Goal: Task Accomplishment & Management: Manage account settings

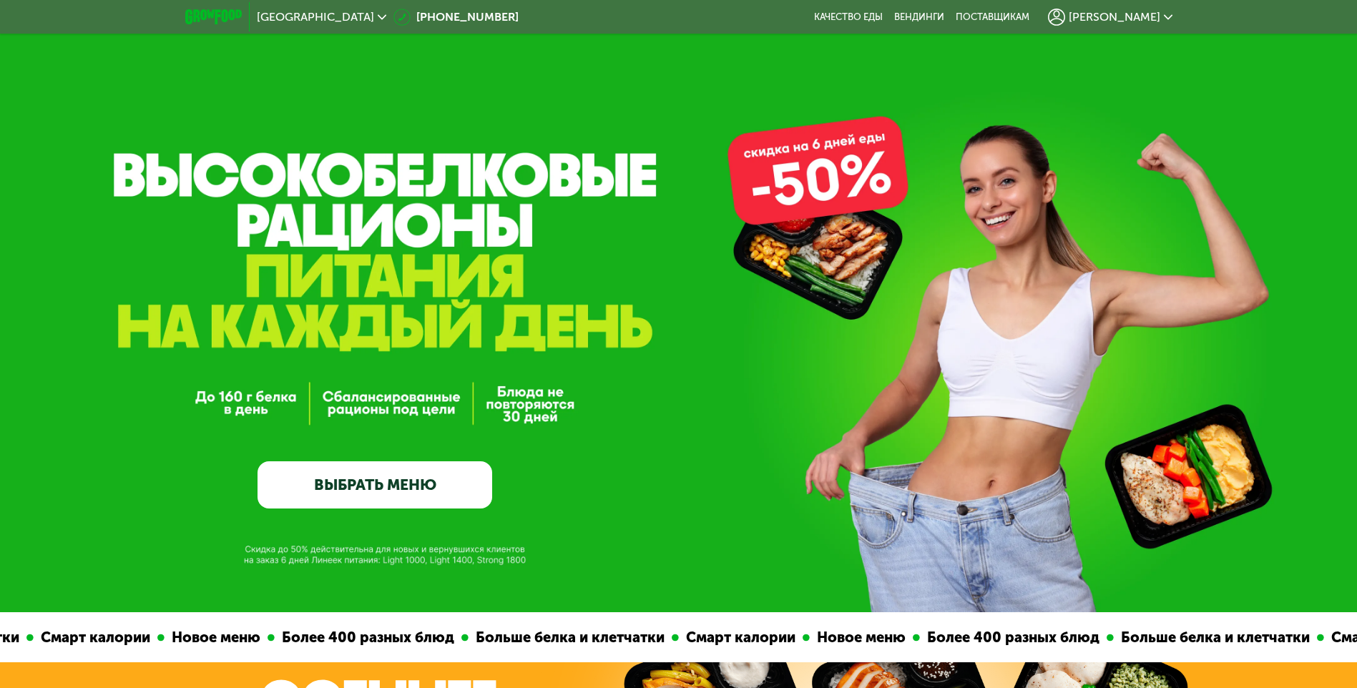
click at [1173, 17] on div "[PERSON_NAME]" at bounding box center [1110, 16] width 139 height 31
click at [1160, 17] on div "[PERSON_NAME]" at bounding box center [1110, 17] width 124 height 17
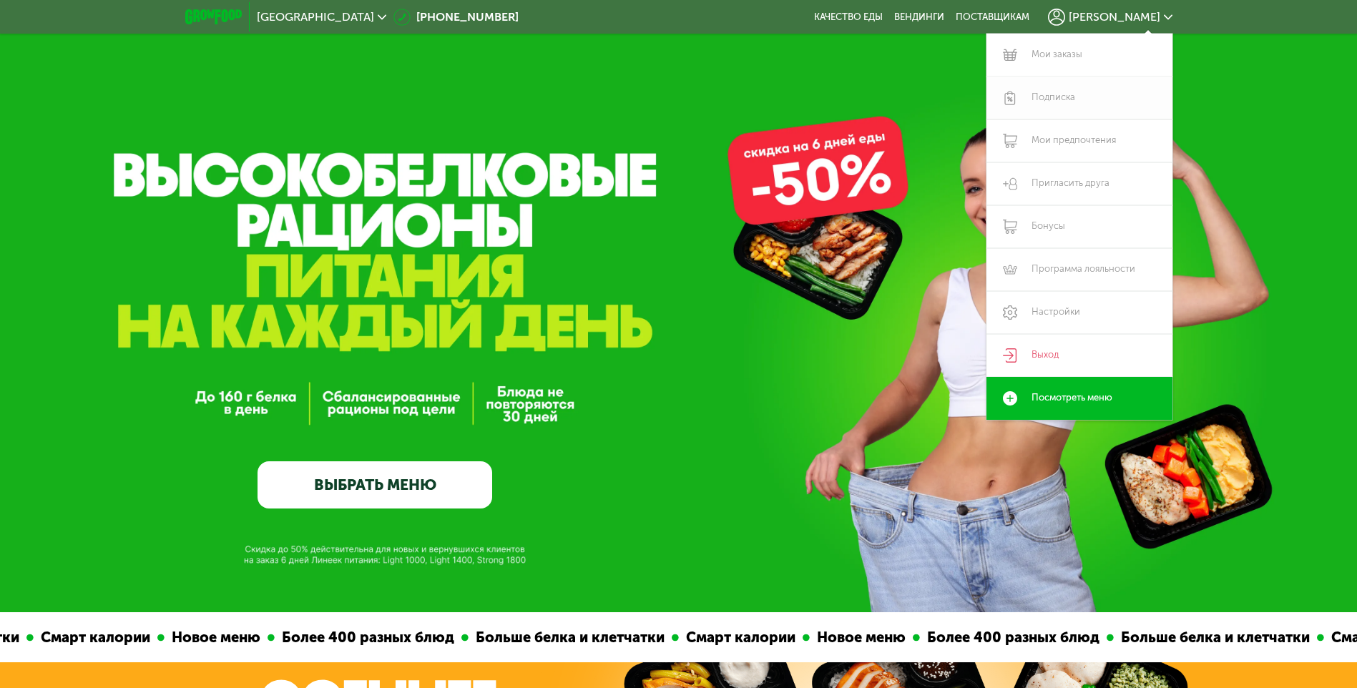
click at [1061, 97] on link "Подписка" at bounding box center [1079, 98] width 186 height 43
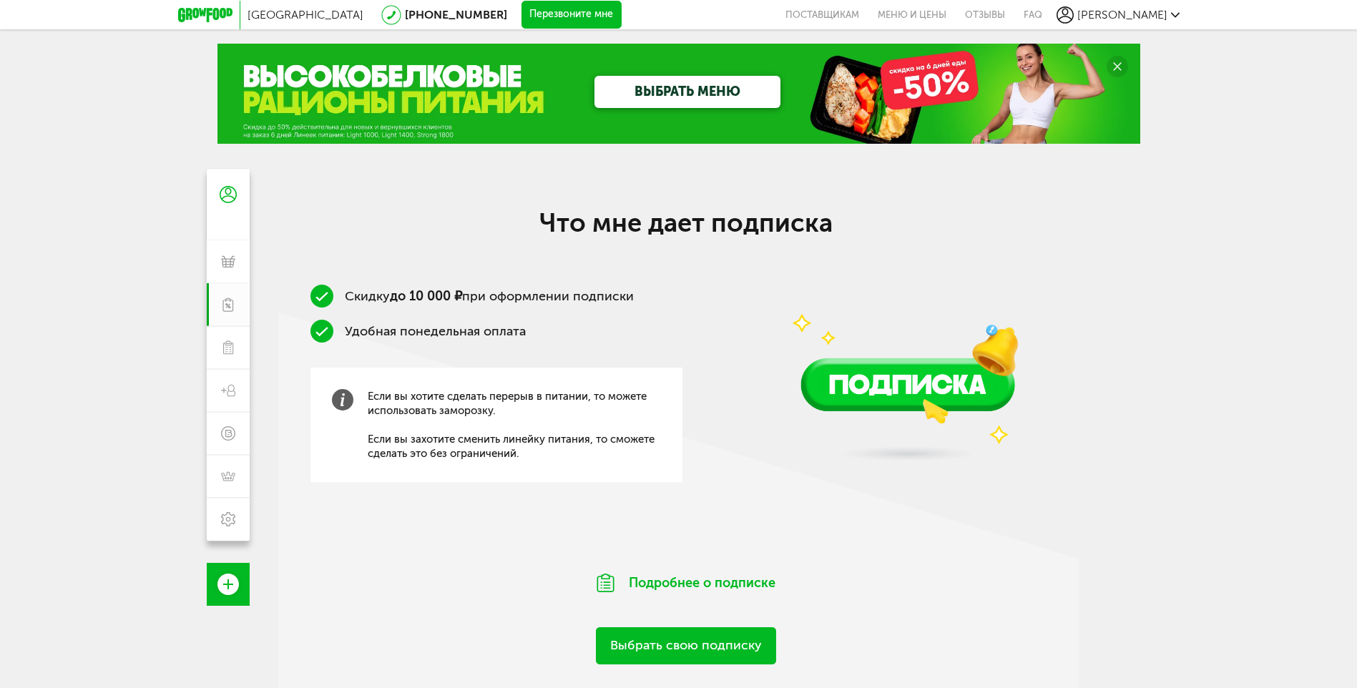
click at [1181, 11] on div "[GEOGRAPHIC_DATA] [PHONE_NUMBER] Перезвоните мне поставщикам Меню и цены Отзывы…" at bounding box center [678, 14] width 1357 height 29
click at [1168, 19] on div "[PERSON_NAME]" at bounding box center [1117, 14] width 123 height 17
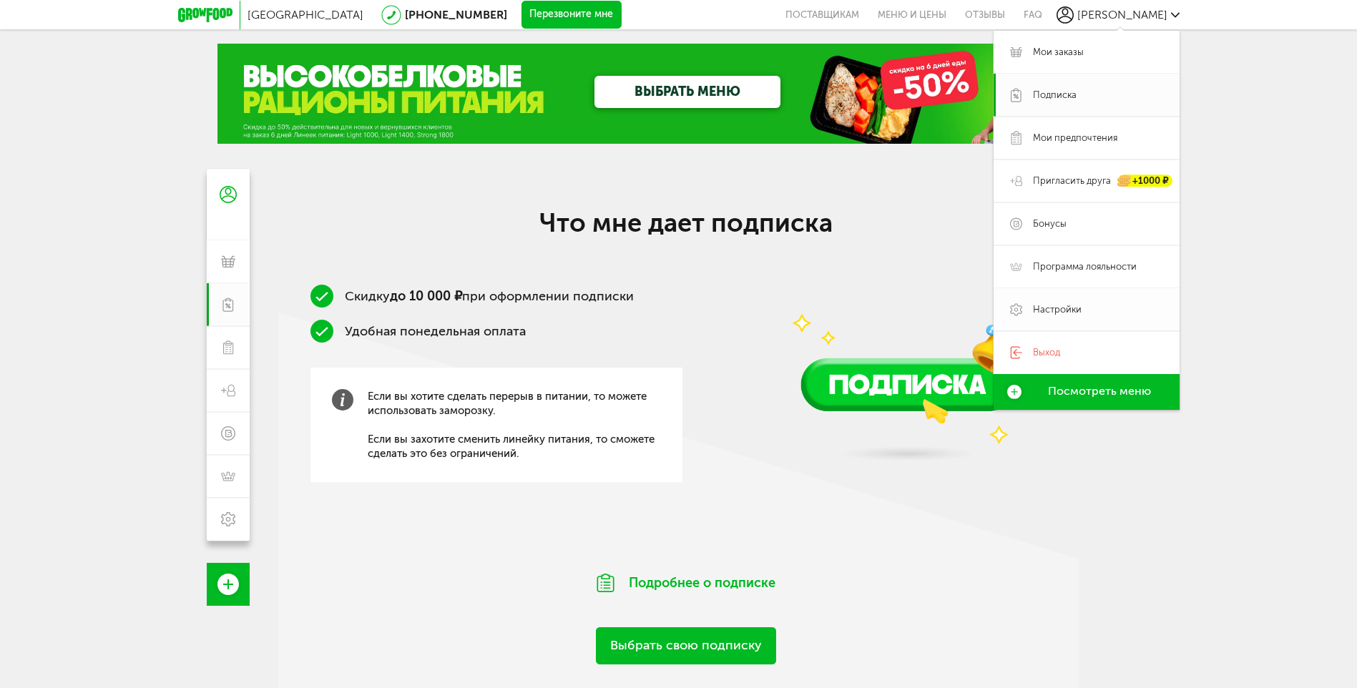
click at [1050, 307] on span "Настройки" at bounding box center [1057, 309] width 49 height 13
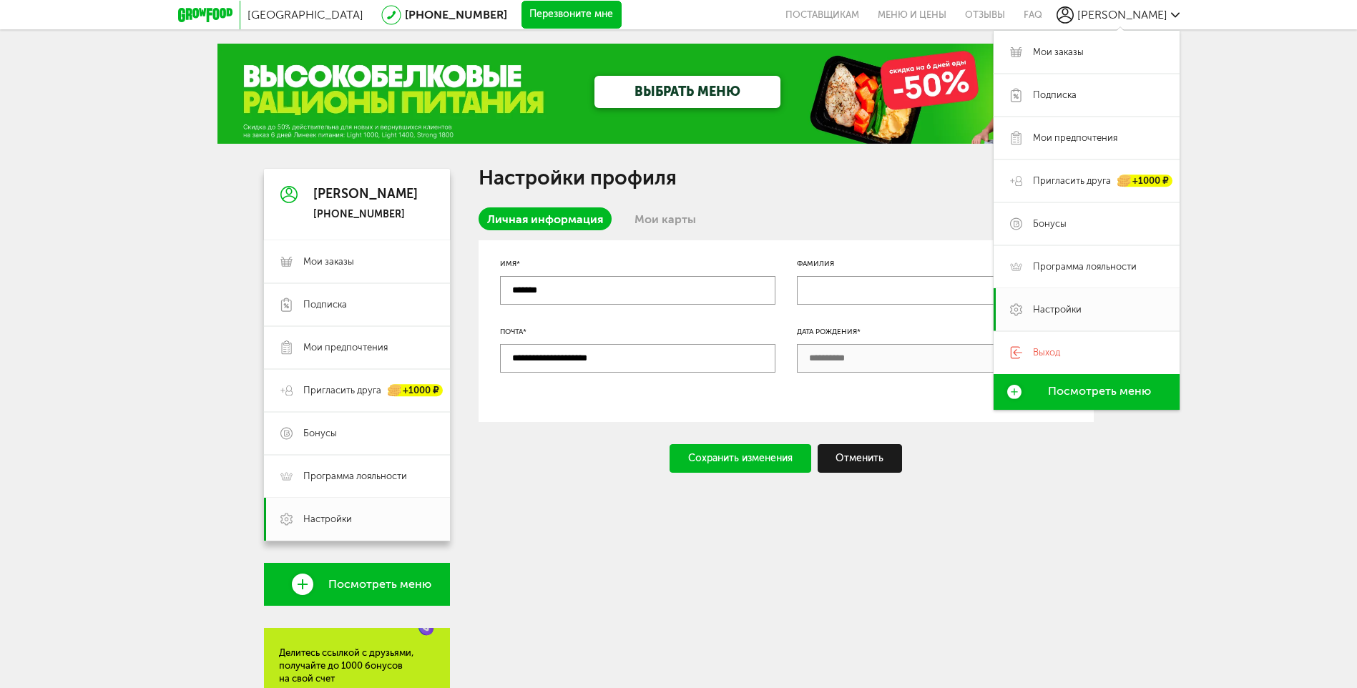
click at [1118, 403] on link "Посмотреть меню" at bounding box center [1086, 392] width 186 height 36
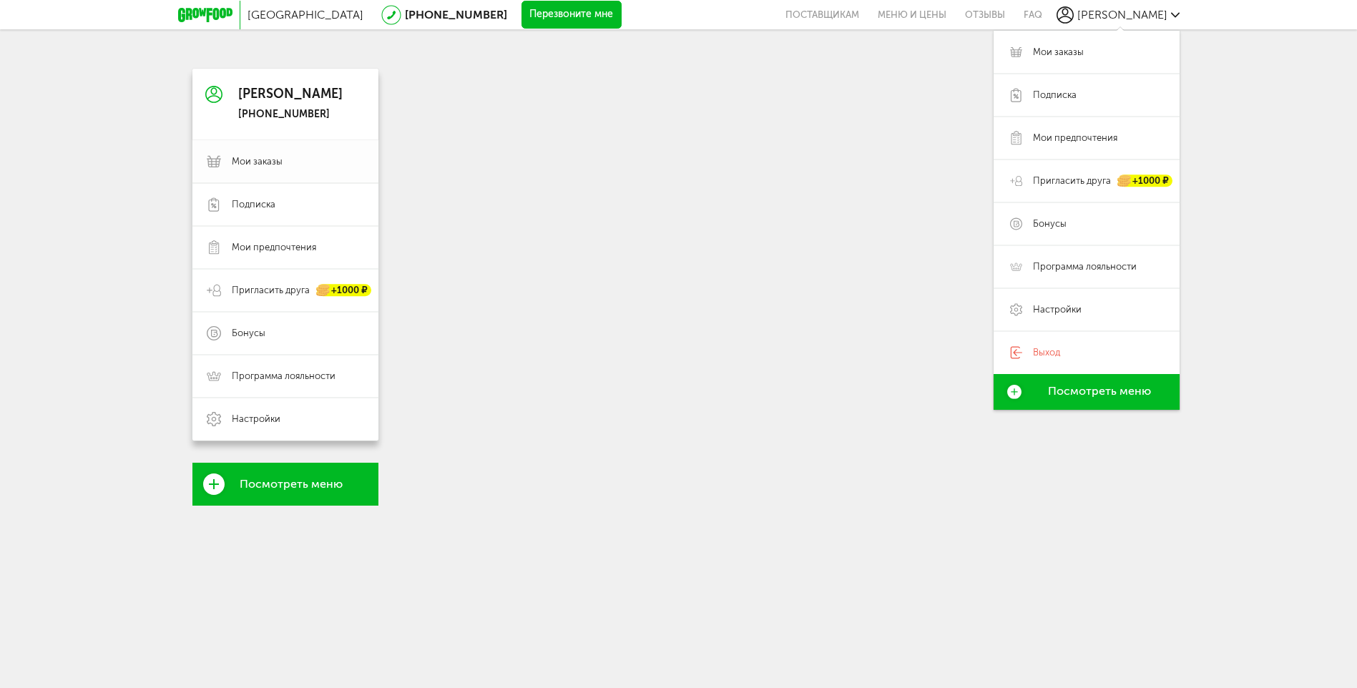
click at [250, 160] on span "Мои заказы" at bounding box center [257, 161] width 51 height 13
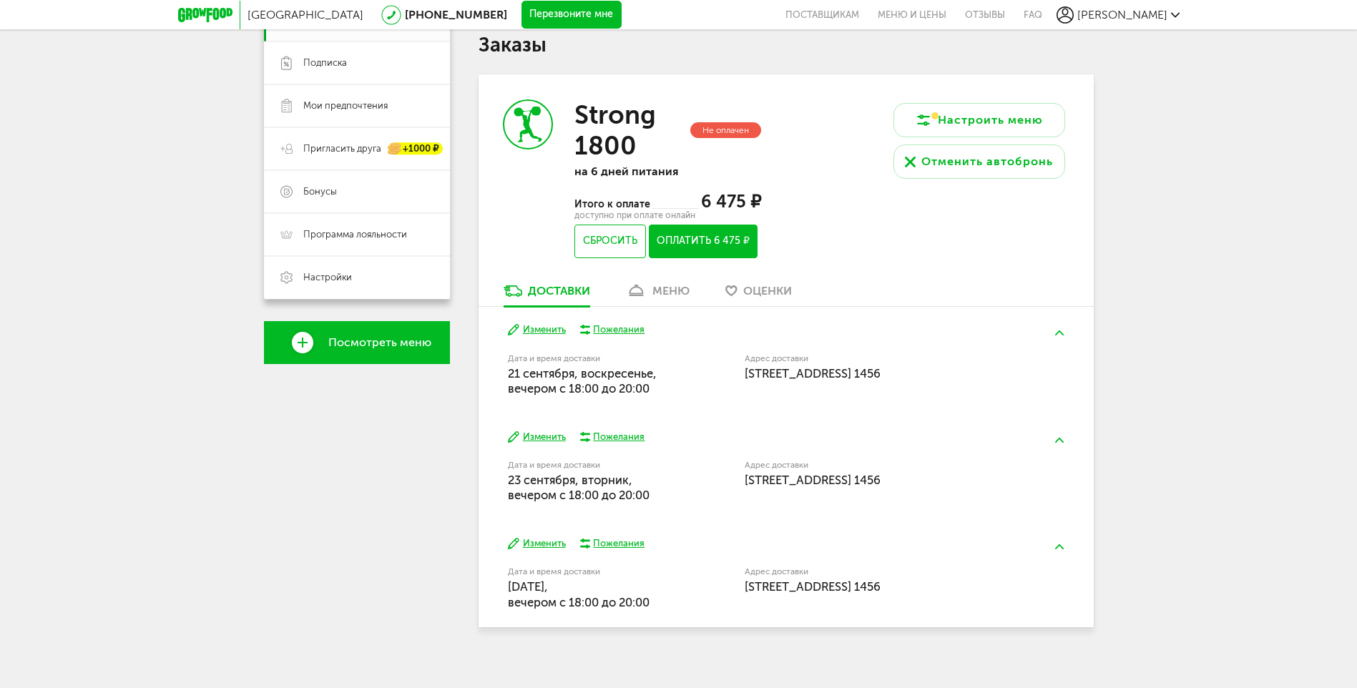
scroll to position [253, 0]
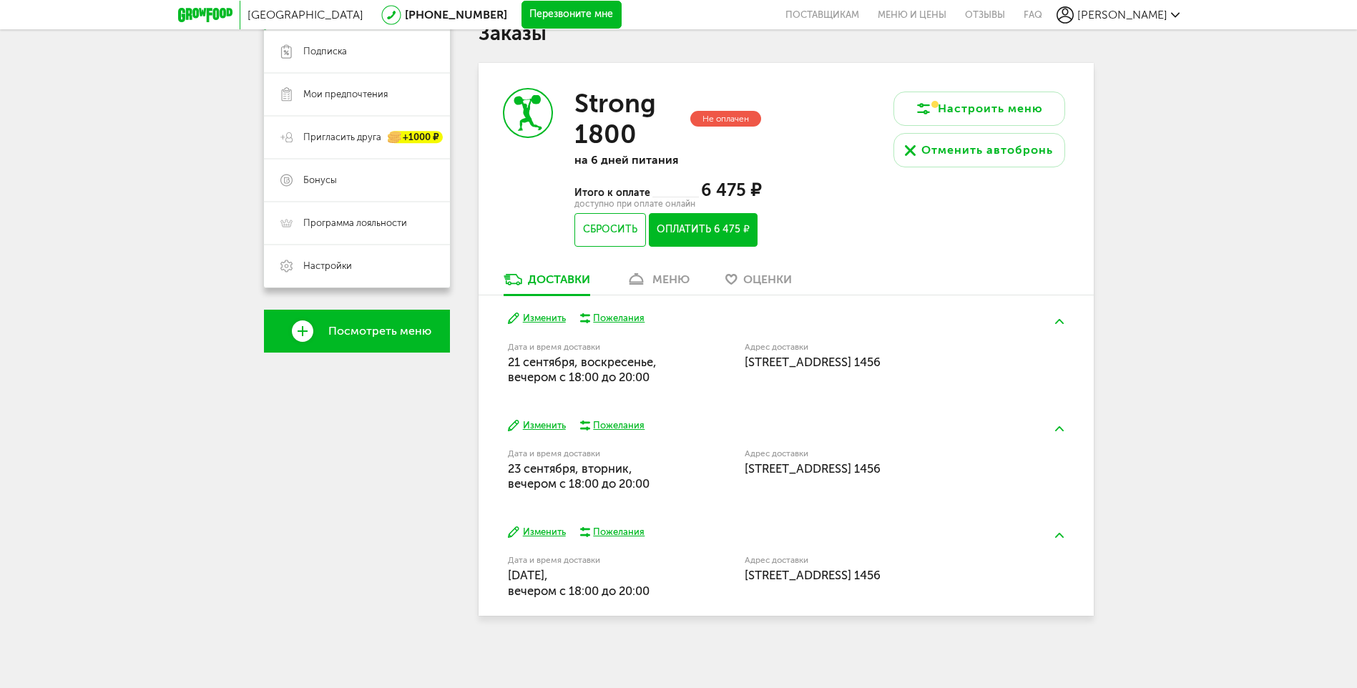
click at [677, 282] on div "меню" at bounding box center [670, 279] width 37 height 14
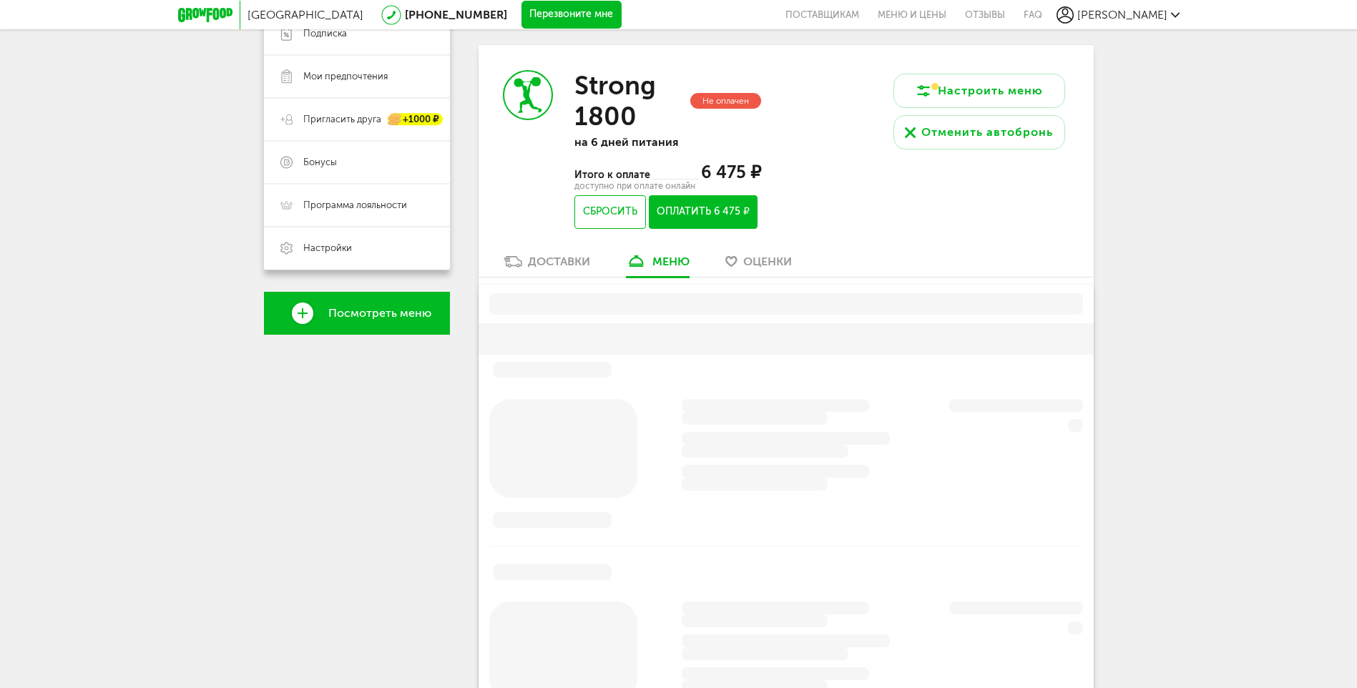
scroll to position [280, 0]
